Goal: Transaction & Acquisition: Purchase product/service

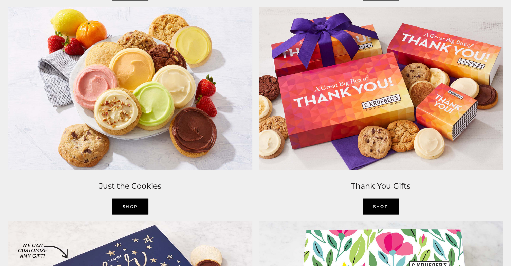
scroll to position [951, 0]
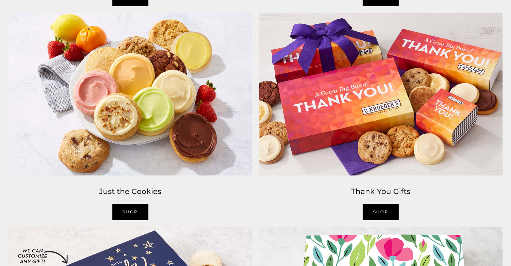
click at [239, 143] on img at bounding box center [130, 93] width 251 height 169
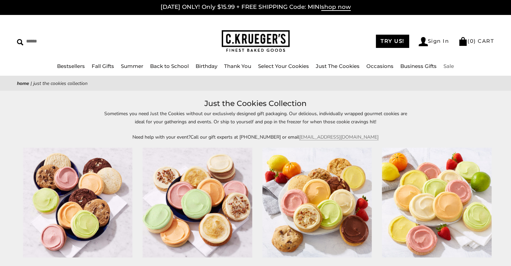
click at [447, 63] on link "Sale" at bounding box center [448, 66] width 11 height 6
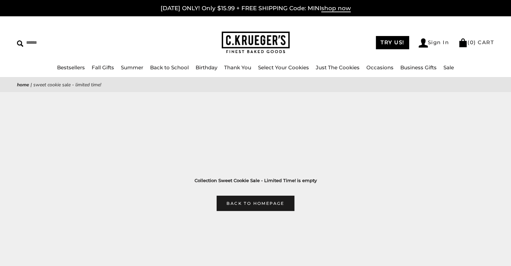
click at [255, 39] on img at bounding box center [256, 43] width 68 height 22
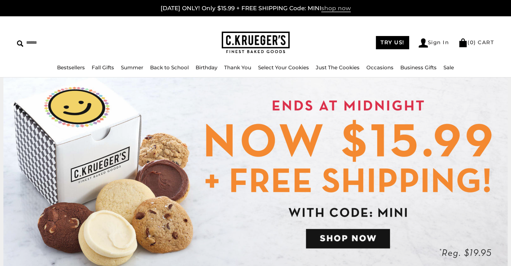
click at [332, 8] on span "shop now" at bounding box center [336, 8] width 30 height 7
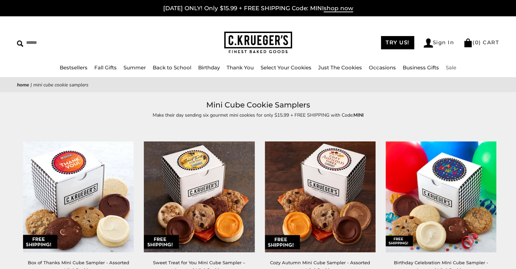
click at [448, 69] on link "Sale" at bounding box center [451, 67] width 11 height 6
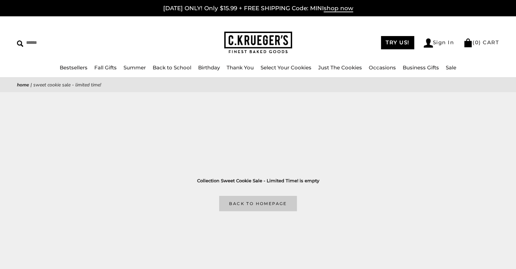
click at [284, 202] on link "Back to homepage" at bounding box center [257, 203] width 77 height 15
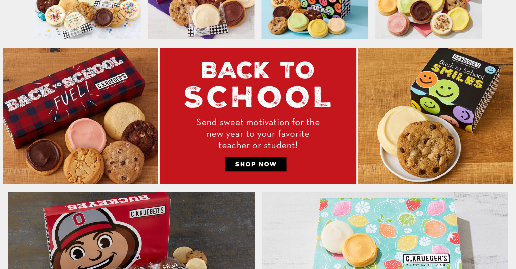
scroll to position [490, 0]
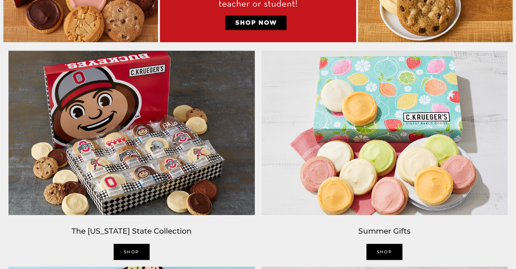
click at [390, 246] on link "SHOP" at bounding box center [385, 251] width 36 height 16
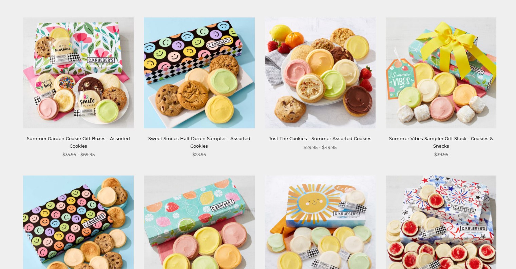
scroll to position [573, 0]
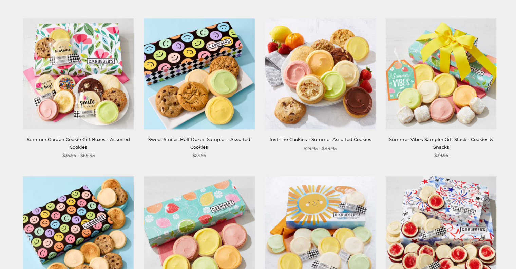
click at [101, 80] on img at bounding box center [78, 73] width 111 height 111
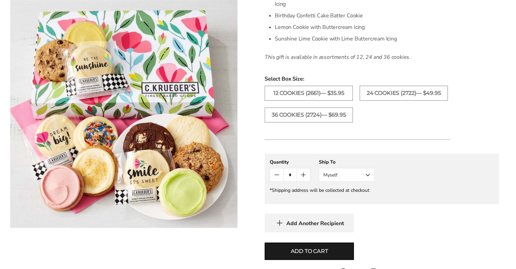
scroll to position [302, 0]
drag, startPoint x: 308, startPoint y: 241, endPoint x: 354, endPoint y: 162, distance: 91.3
click at [354, 162] on form "C.KRUEGER'S Summer Garden Cookie Gift Boxes - Assorted Cookies SKU: 2661 $35.95…" at bounding box center [382, 59] width 235 height 507
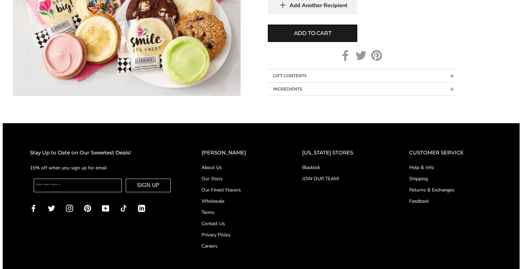
scroll to position [519, 0]
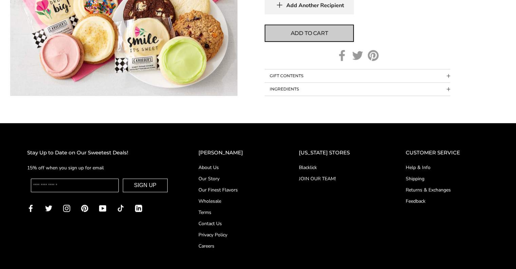
click at [328, 26] on button "Add to cart" at bounding box center [309, 32] width 89 height 17
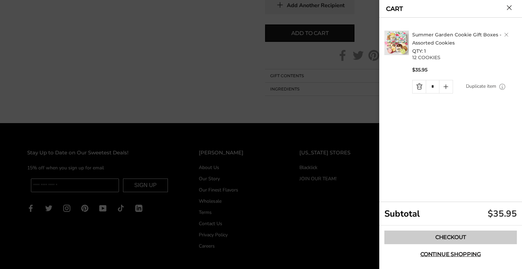
click at [454, 236] on link "Checkout" at bounding box center [450, 237] width 132 height 14
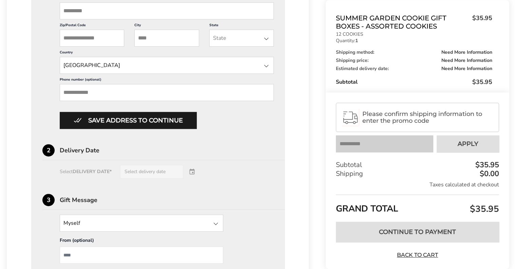
scroll to position [344, 0]
